Goal: Task Accomplishment & Management: Use online tool/utility

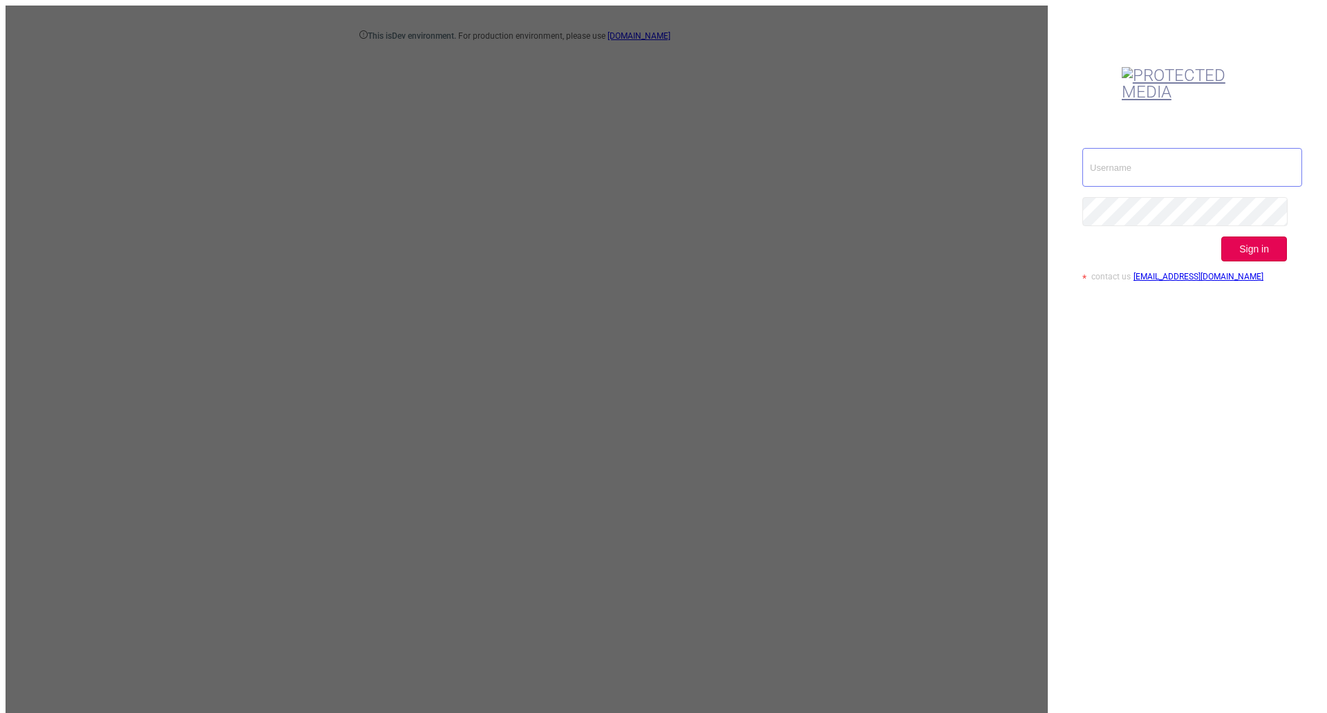
click at [1157, 148] on input "text" at bounding box center [1193, 167] width 220 height 39
type input "[EMAIL_ADDRESS][DOMAIN_NAME]"
click at [1271, 236] on button "Sign in" at bounding box center [1255, 248] width 66 height 25
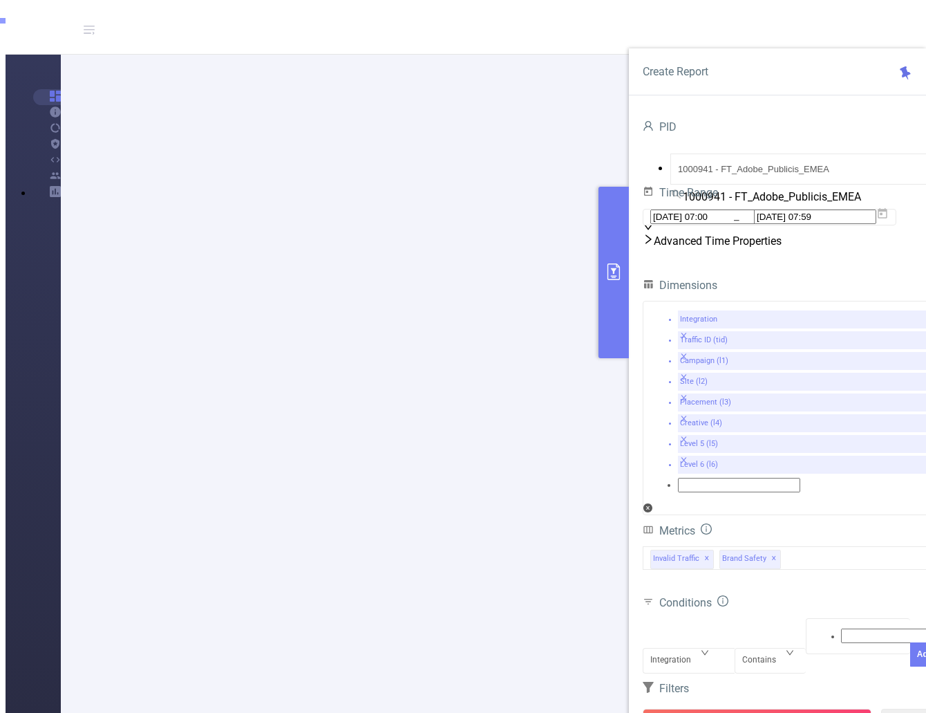
scroll to position [138, 0]
drag, startPoint x: 236, startPoint y: 426, endPoint x: 343, endPoint y: 422, distance: 107.2
click at [711, 648] on div "Integration" at bounding box center [689, 648] width 77 height 0
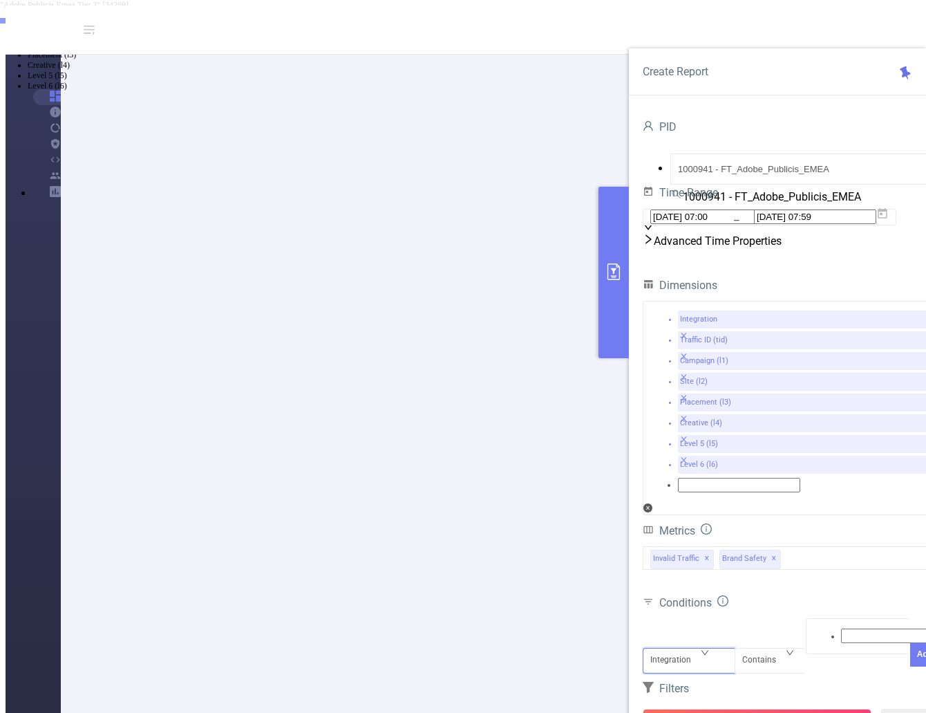
click at [691, 29] on li "Traffic ID (tid)" at bounding box center [477, 24] width 899 height 10
click at [814, 627] on div at bounding box center [859, 636] width 90 height 18
type input "Tier 3"
click at [852, 19] on li "Tier 3" at bounding box center [477, 13] width 899 height 11
click at [910, 668] on button "Add" at bounding box center [925, 680] width 30 height 24
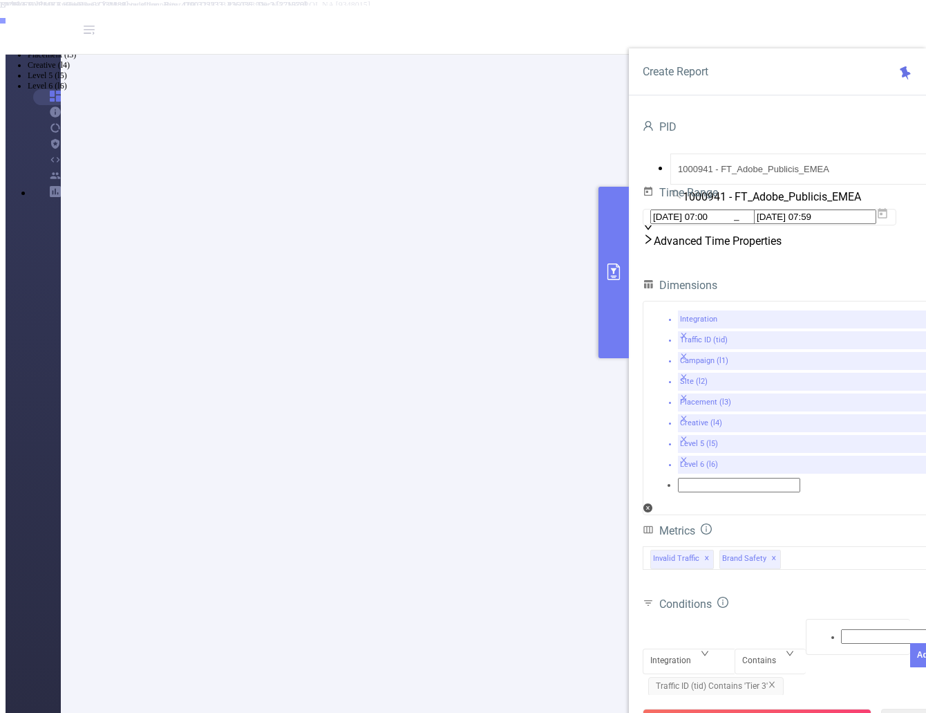
scroll to position [69, 0]
click at [776, 709] on button "Run Report" at bounding box center [757, 721] width 229 height 25
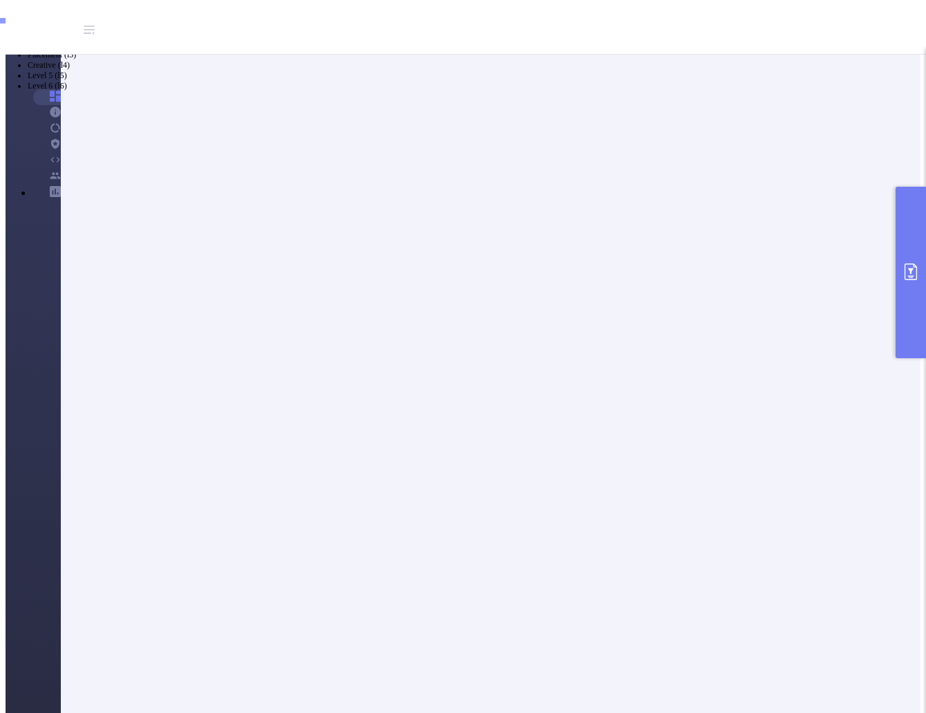
scroll to position [69, 0]
click at [904, 290] on button "primary" at bounding box center [911, 272] width 30 height 171
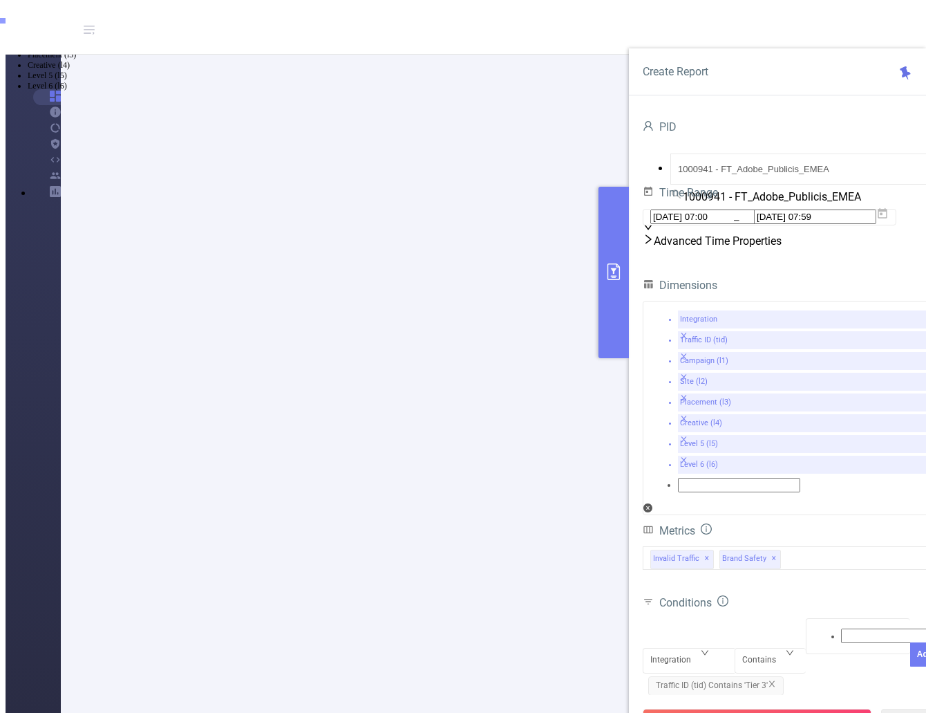
drag, startPoint x: 726, startPoint y: 684, endPoint x: 738, endPoint y: 686, distance: 11.8
click at [726, 709] on button "Run Report" at bounding box center [757, 721] width 229 height 25
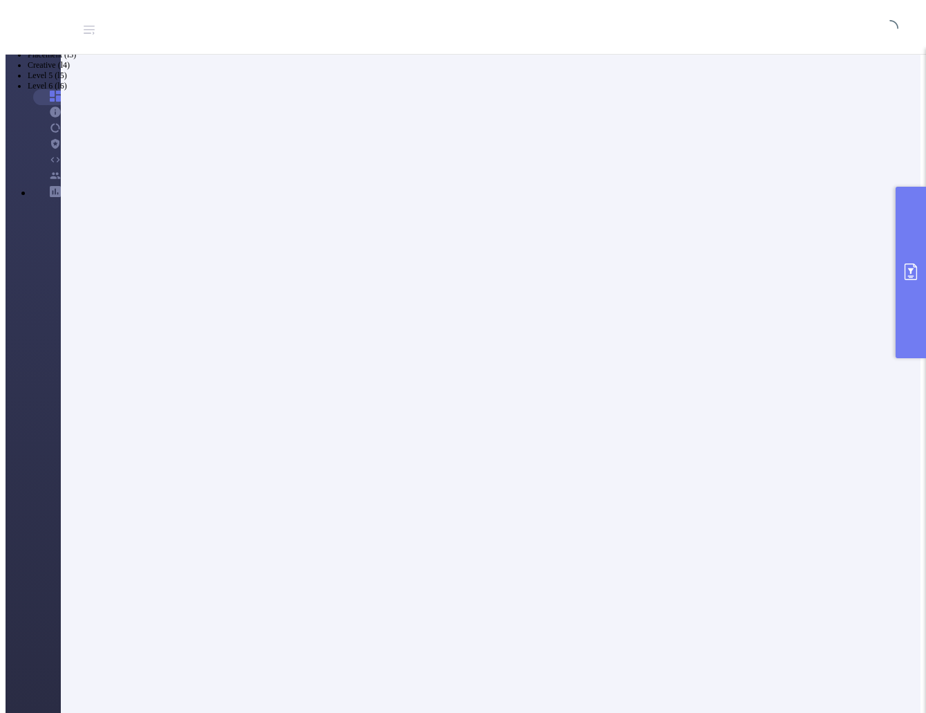
scroll to position [0, 0]
click at [914, 267] on icon "primary" at bounding box center [911, 271] width 12 height 17
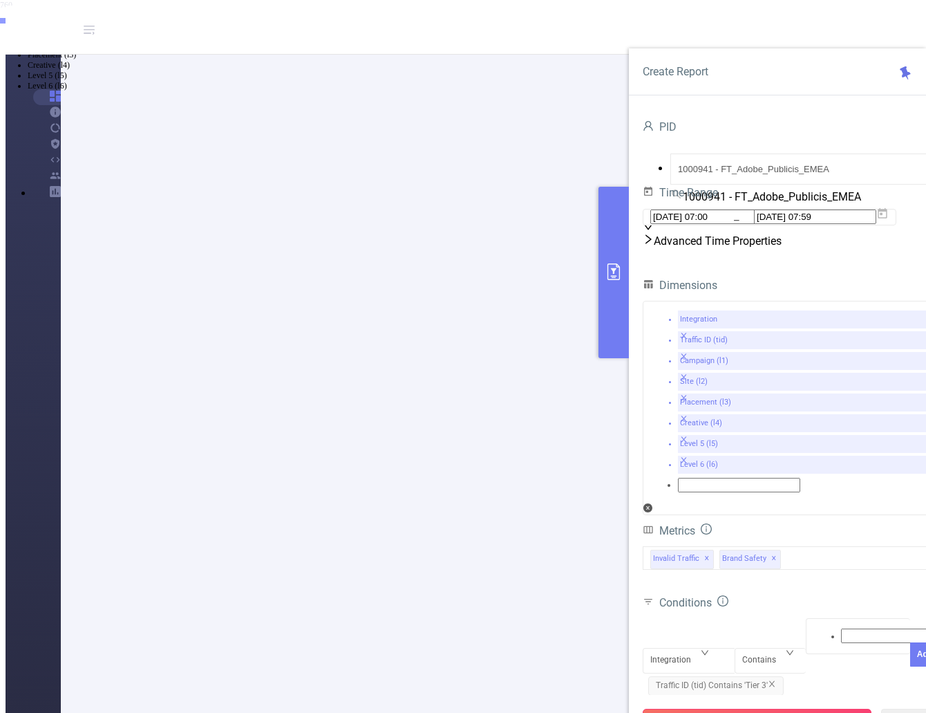
click at [772, 709] on button "Run Report" at bounding box center [757, 721] width 229 height 25
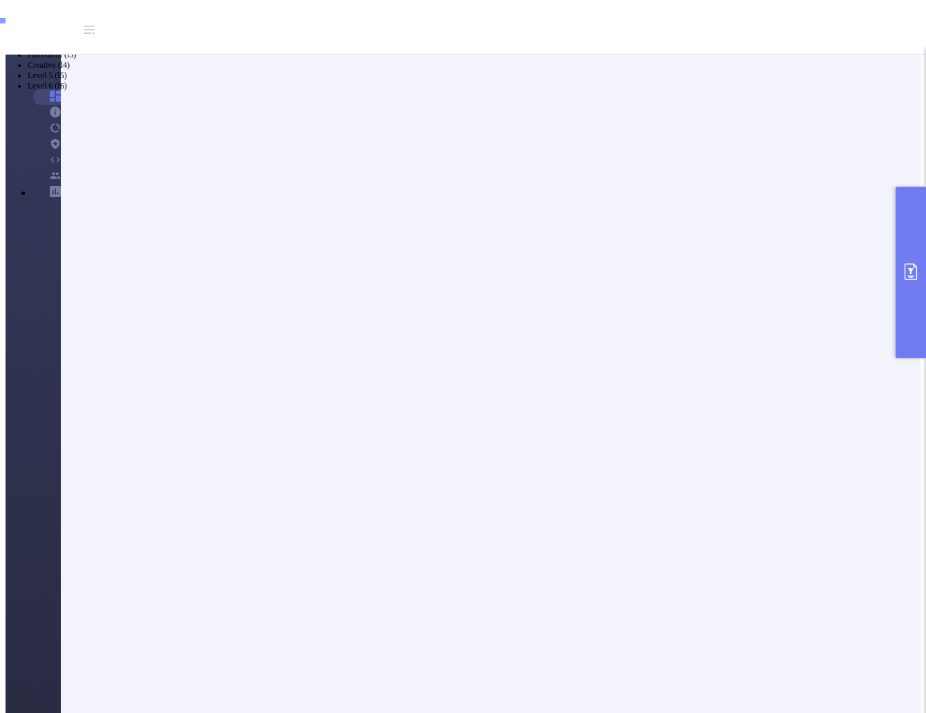
click at [917, 273] on icon "primary" at bounding box center [911, 271] width 12 height 17
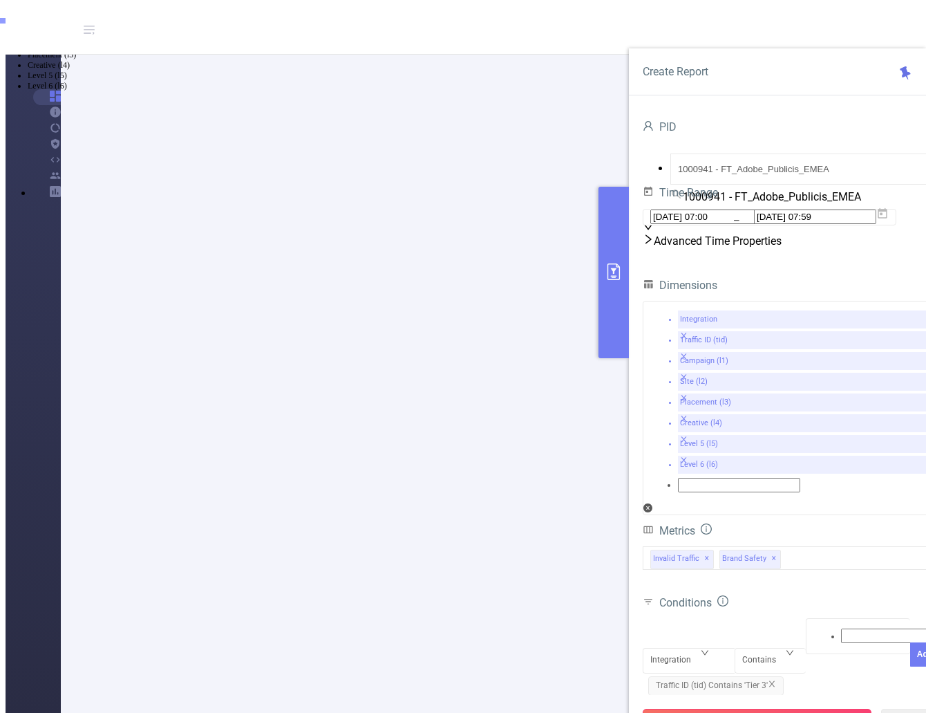
click at [740, 709] on button "Run Report" at bounding box center [757, 721] width 229 height 25
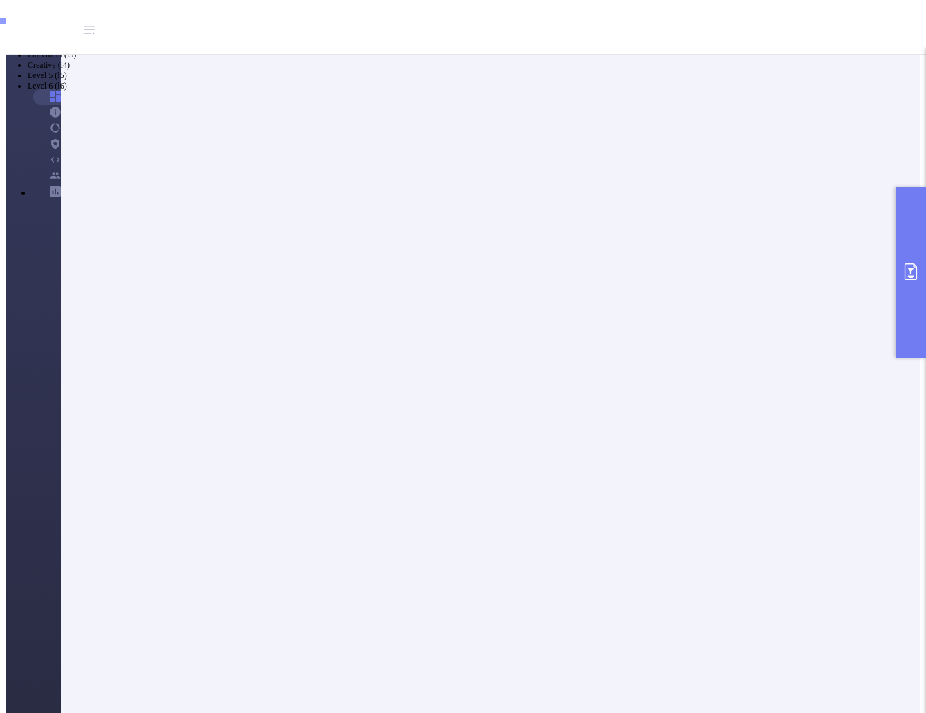
click at [909, 290] on button "primary" at bounding box center [911, 272] width 30 height 171
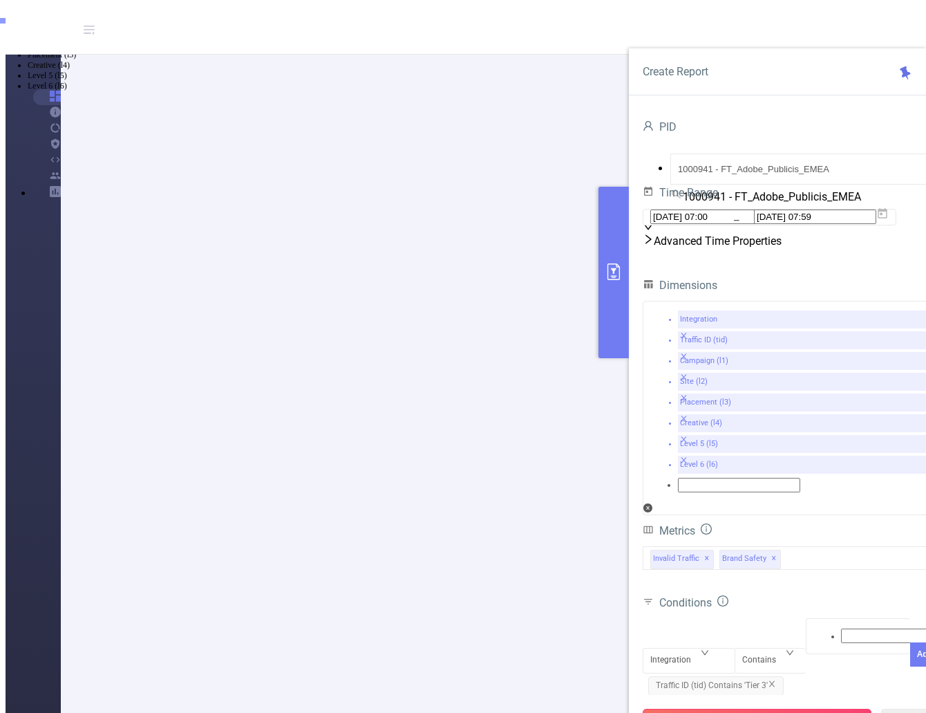
click at [764, 709] on button "Run Report" at bounding box center [757, 721] width 229 height 25
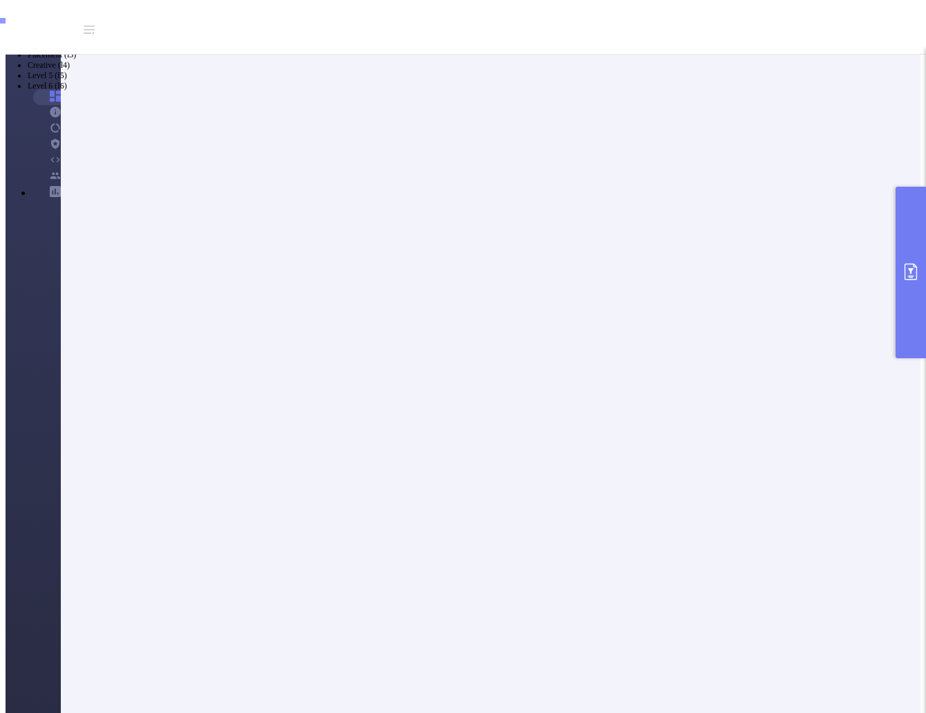
click at [906, 281] on button "primary" at bounding box center [911, 272] width 30 height 171
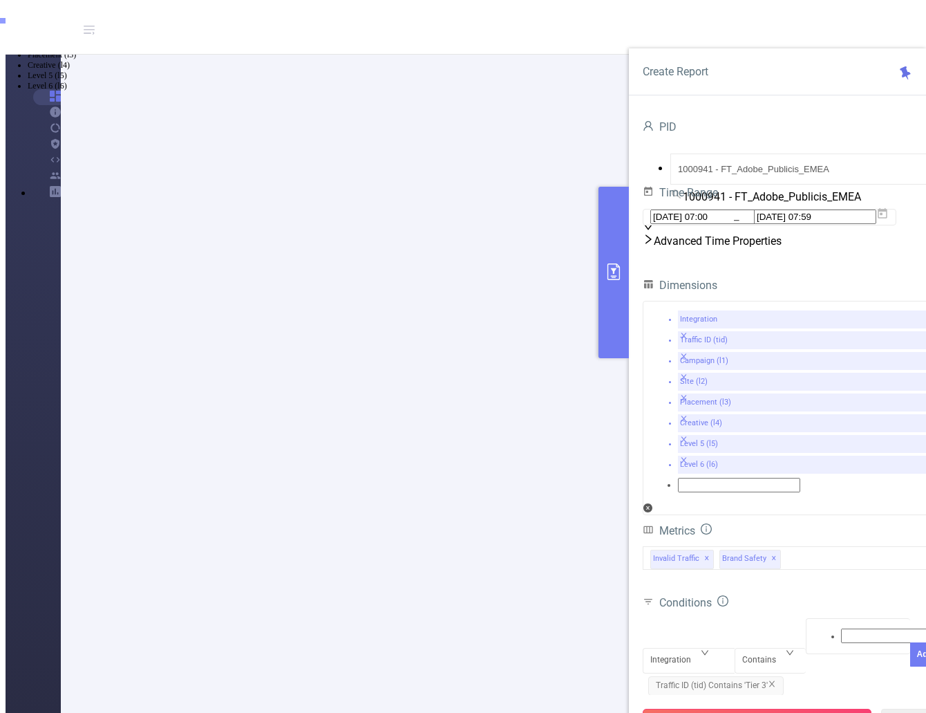
click at [749, 709] on button "Run Report" at bounding box center [757, 721] width 229 height 25
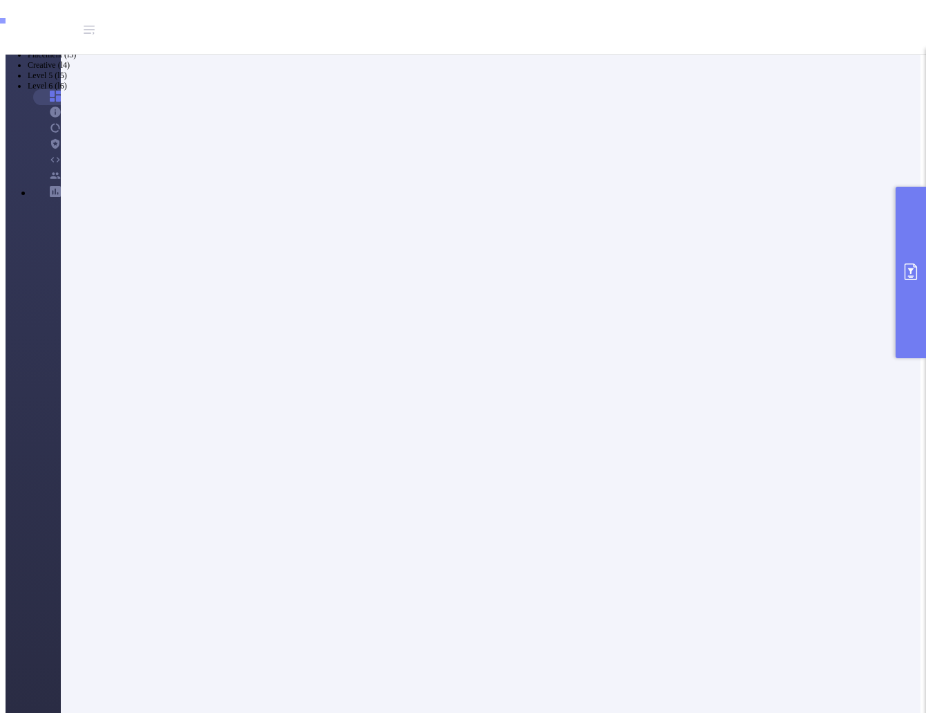
click at [908, 272] on icon "primary" at bounding box center [911, 271] width 17 height 17
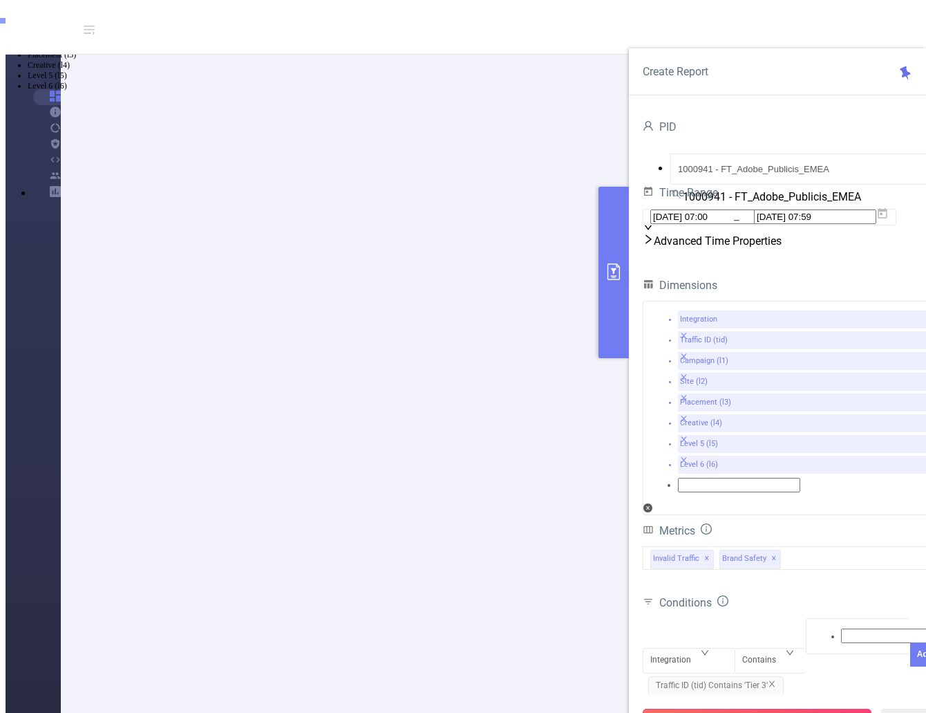
click at [725, 709] on button "Run Report" at bounding box center [757, 721] width 229 height 25
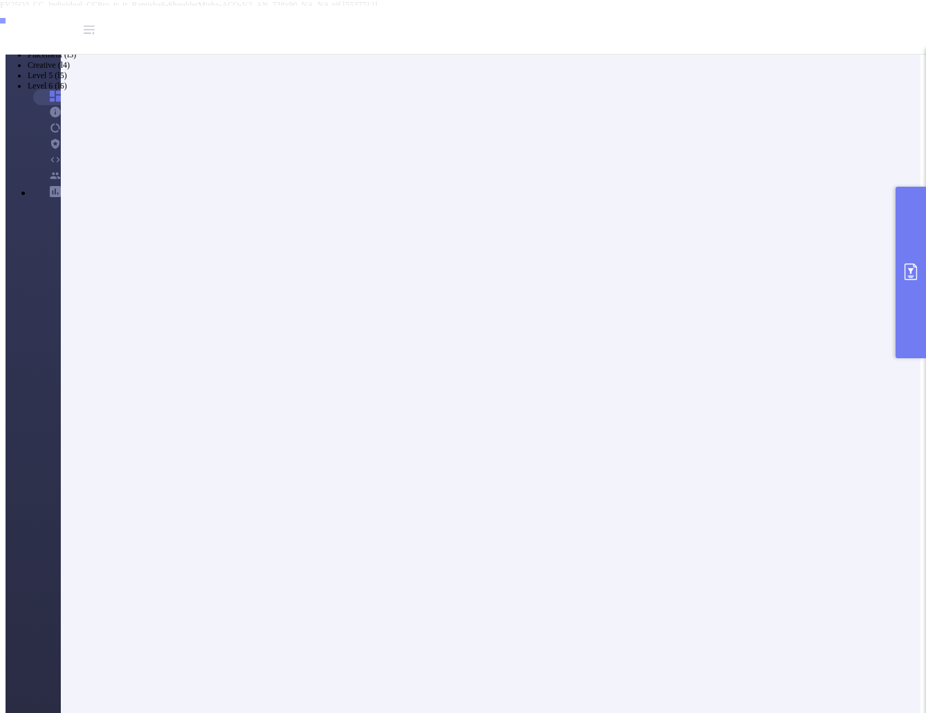
click at [909, 272] on icon "primary" at bounding box center [911, 271] width 17 height 17
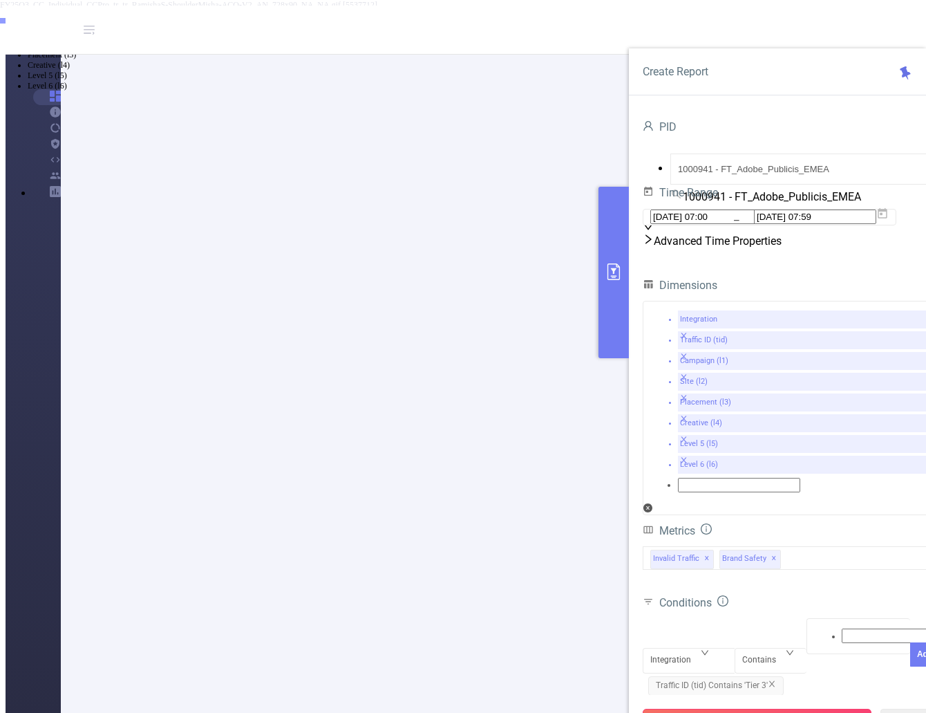
click at [797, 709] on button "Run Report" at bounding box center [757, 721] width 229 height 25
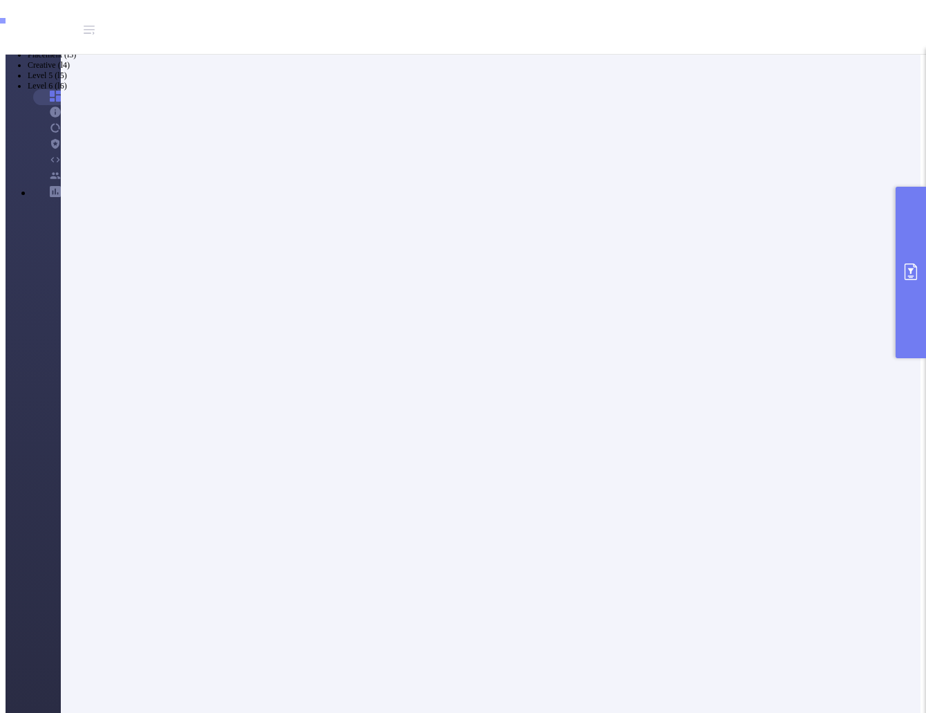
scroll to position [138, 0]
click at [917, 252] on button "primary" at bounding box center [911, 272] width 30 height 171
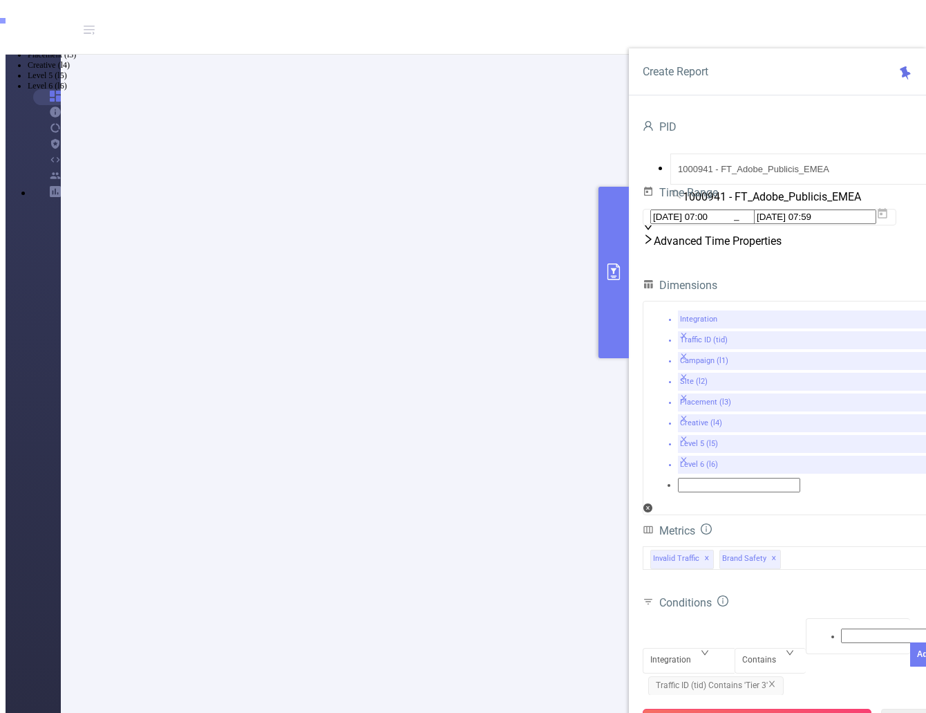
click at [779, 709] on button "Run Report" at bounding box center [757, 721] width 229 height 25
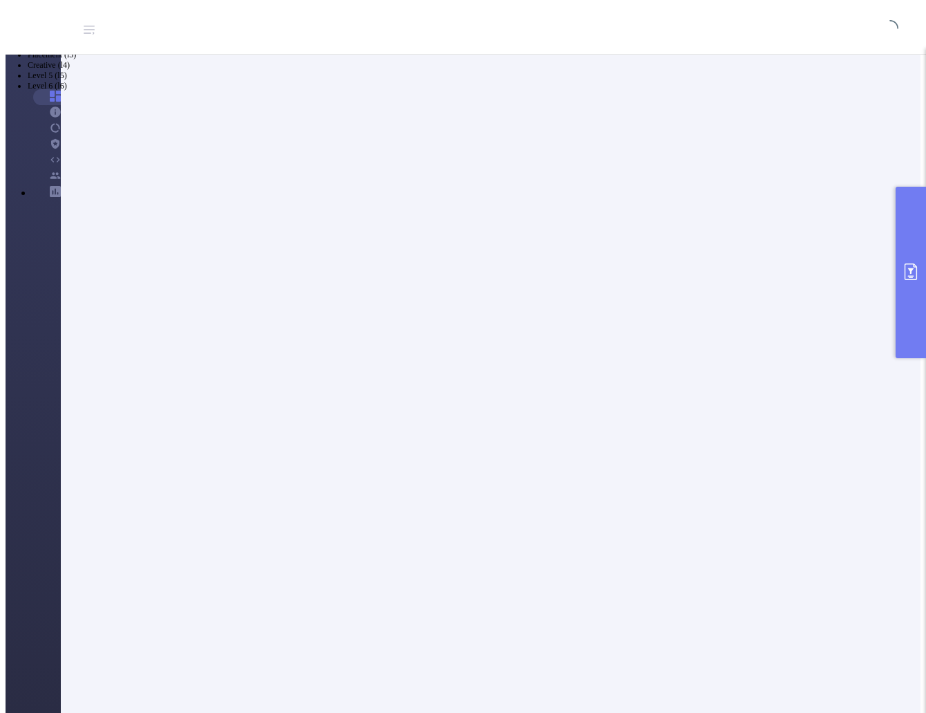
scroll to position [0, 0]
click at [908, 272] on icon "primary" at bounding box center [911, 271] width 17 height 17
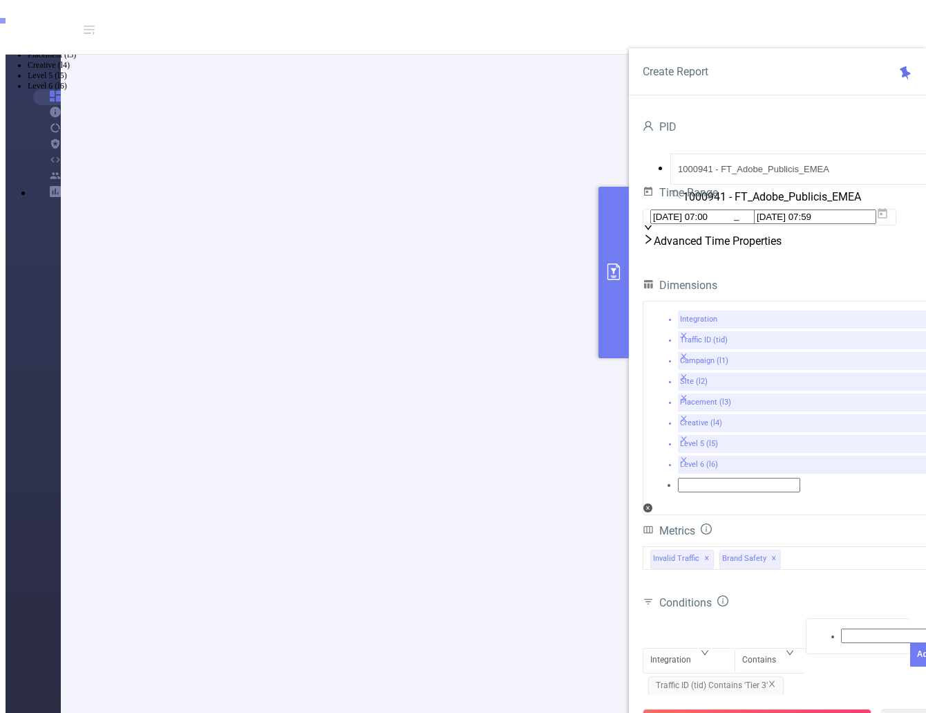
click at [786, 709] on button "Run Report" at bounding box center [757, 721] width 229 height 25
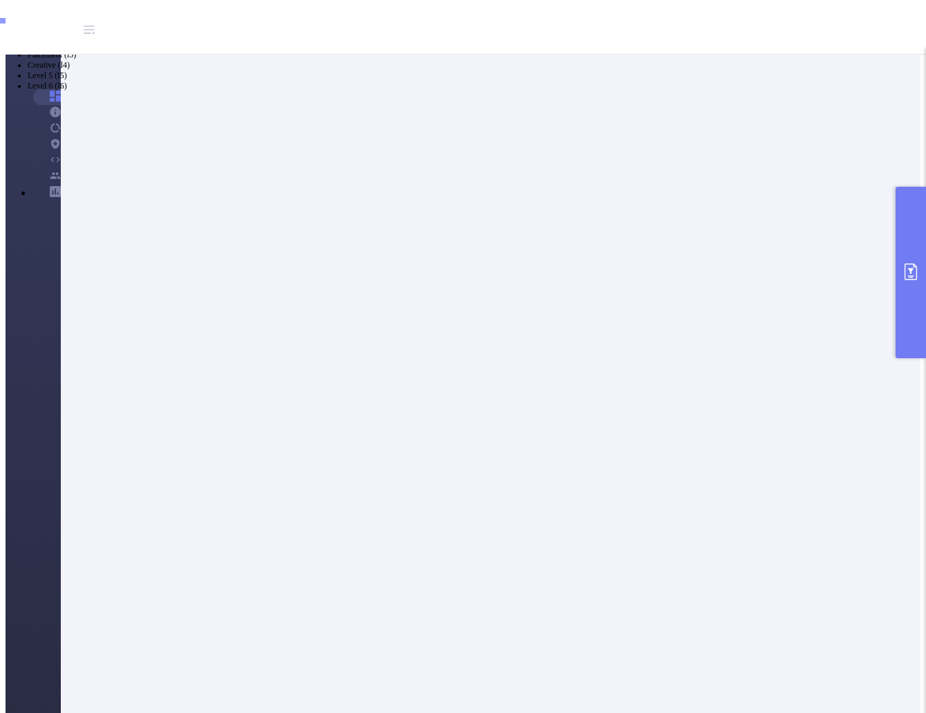
click at [908, 264] on icon "primary" at bounding box center [911, 271] width 12 height 17
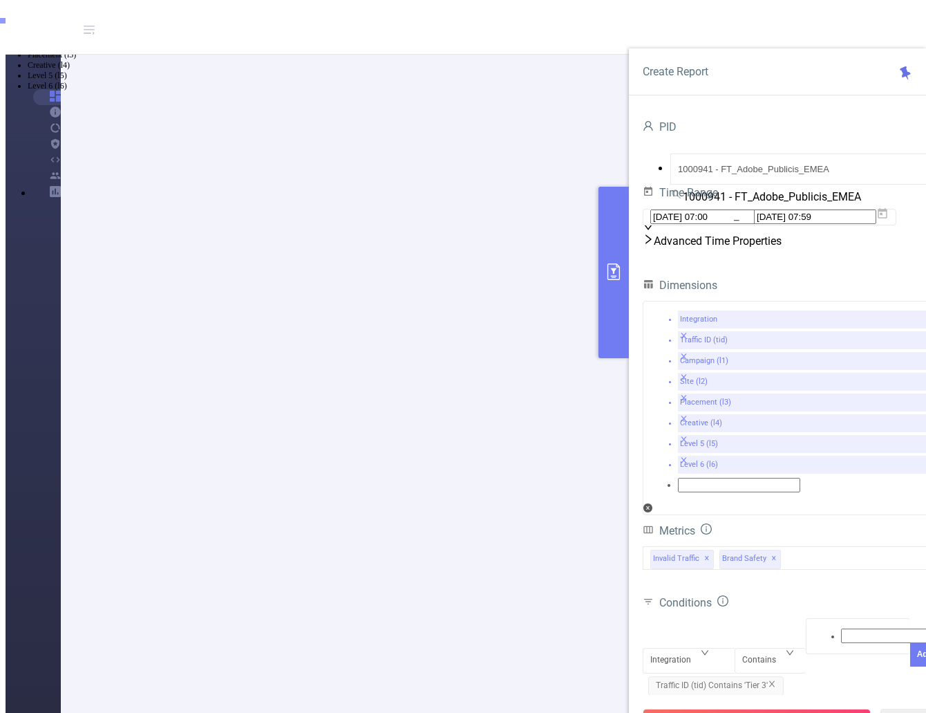
click at [782, 709] on button "Run Report" at bounding box center [757, 721] width 229 height 25
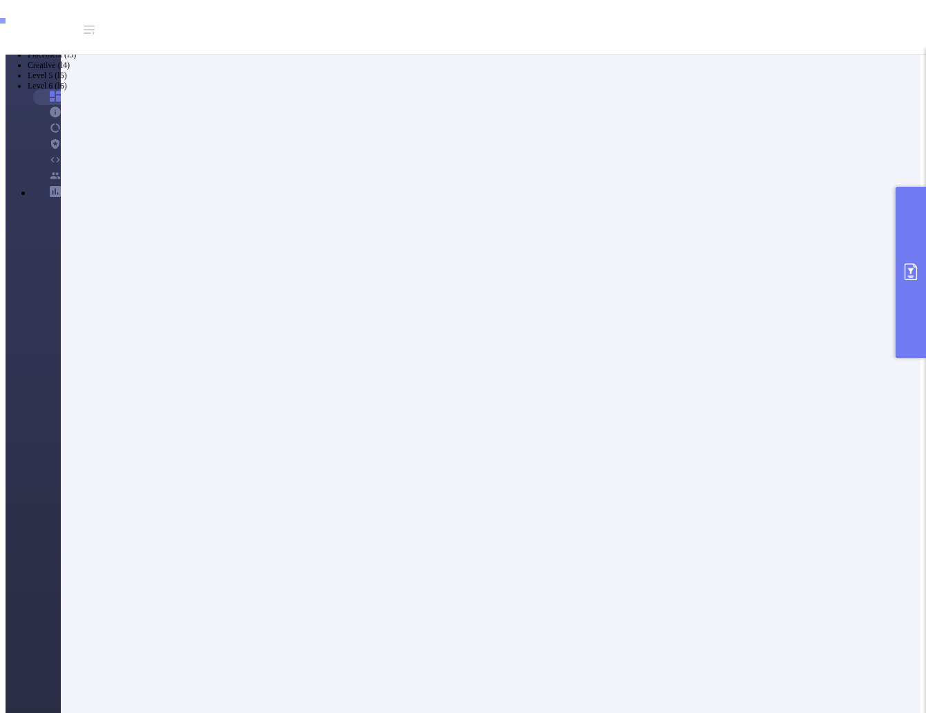
click at [898, 292] on button "primary" at bounding box center [911, 272] width 30 height 171
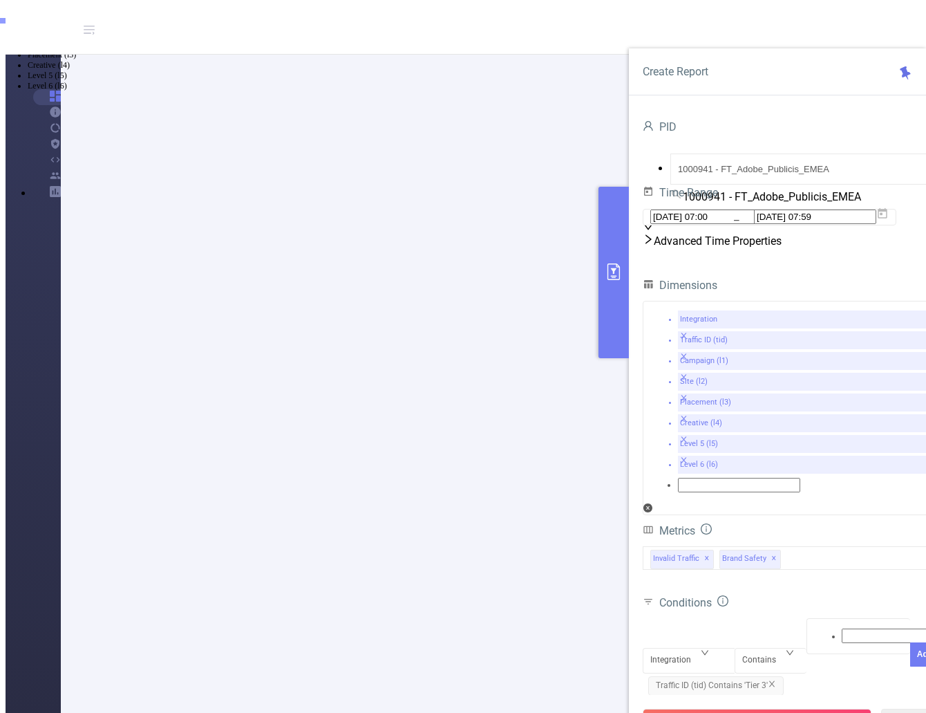
click at [615, 281] on button "primary" at bounding box center [614, 272] width 30 height 171
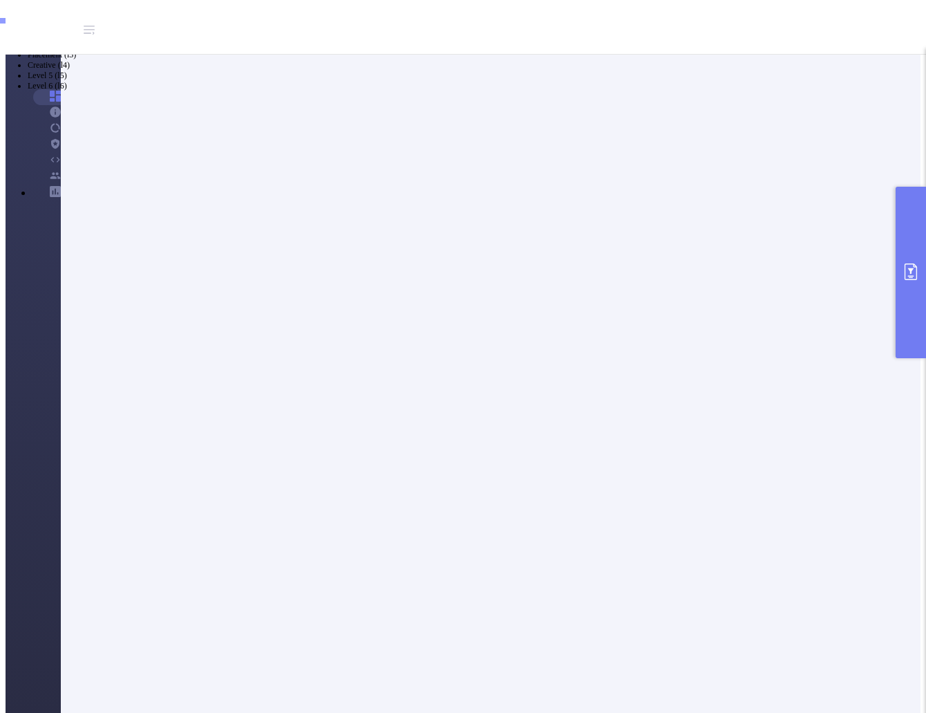
click at [921, 300] on button "primary" at bounding box center [911, 272] width 30 height 171
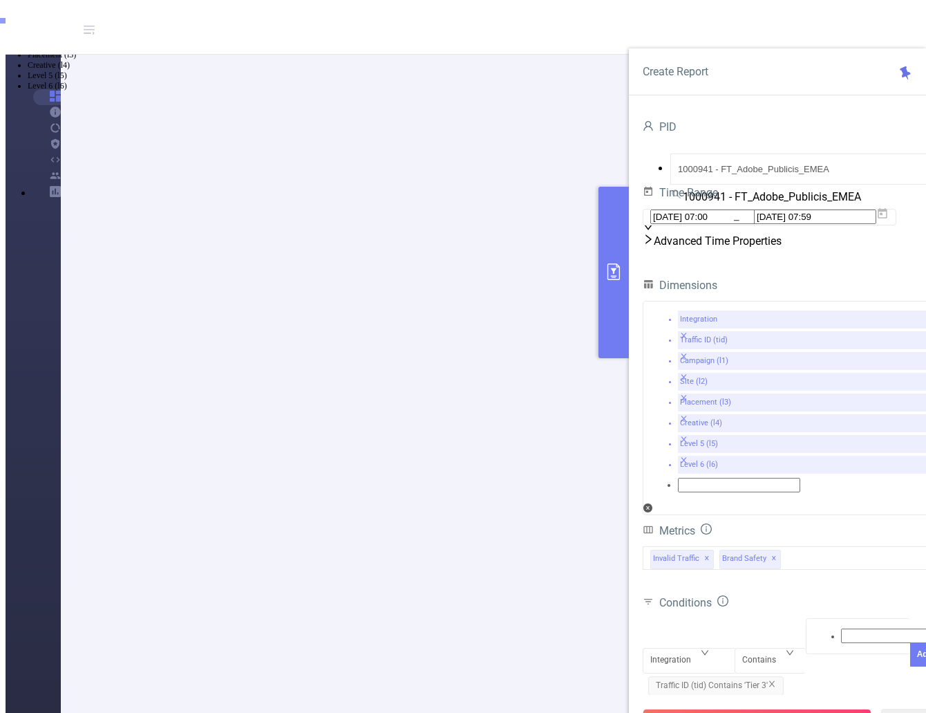
drag, startPoint x: 741, startPoint y: 681, endPoint x: 777, endPoint y: 712, distance: 47.5
click at [741, 709] on button "Run Report" at bounding box center [757, 721] width 229 height 25
click at [789, 709] on button "Run Report" at bounding box center [757, 721] width 229 height 25
